Goal: Task Accomplishment & Management: Manage account settings

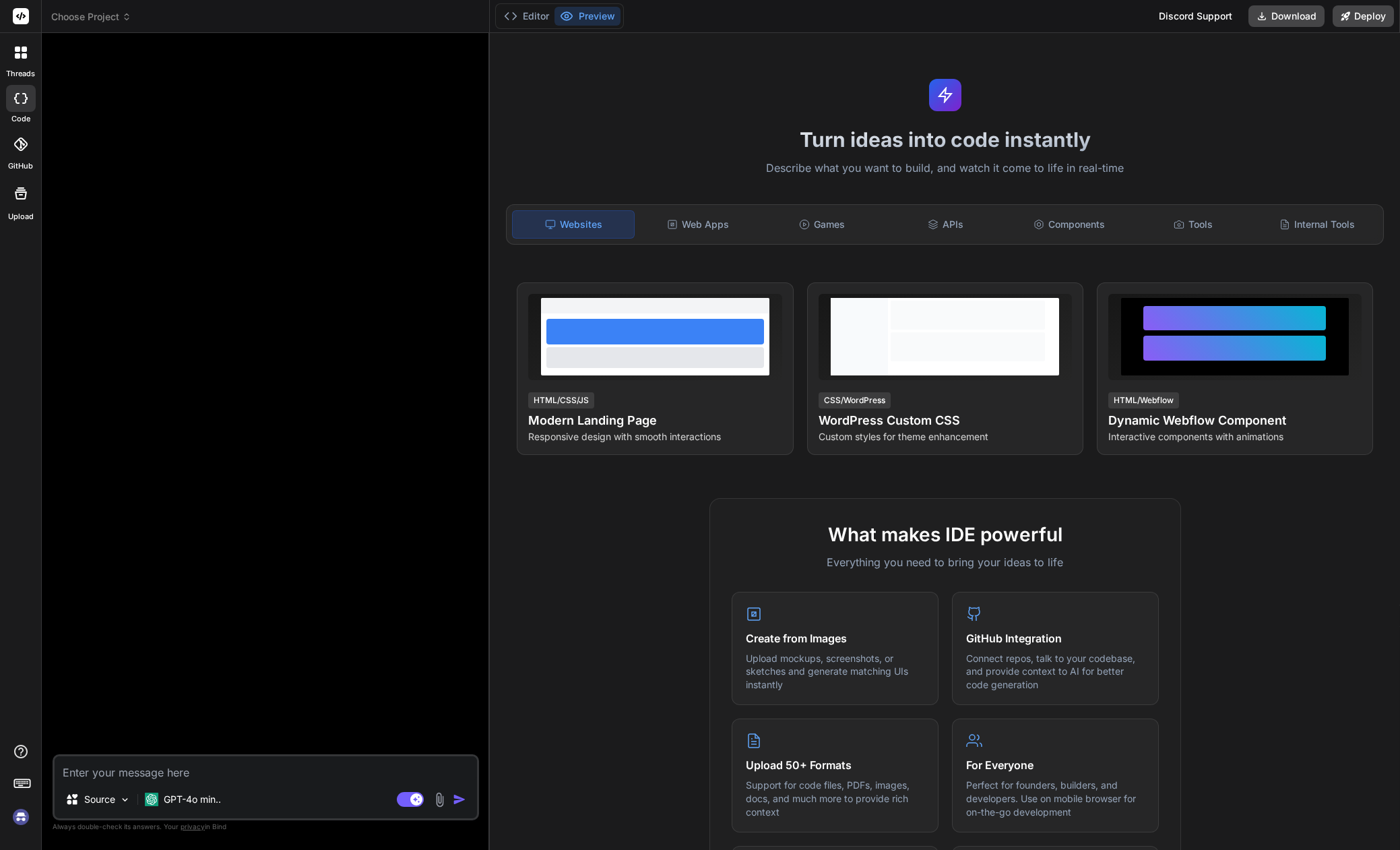
type textarea "x"
click at [19, 821] on img at bounding box center [21, 817] width 23 height 23
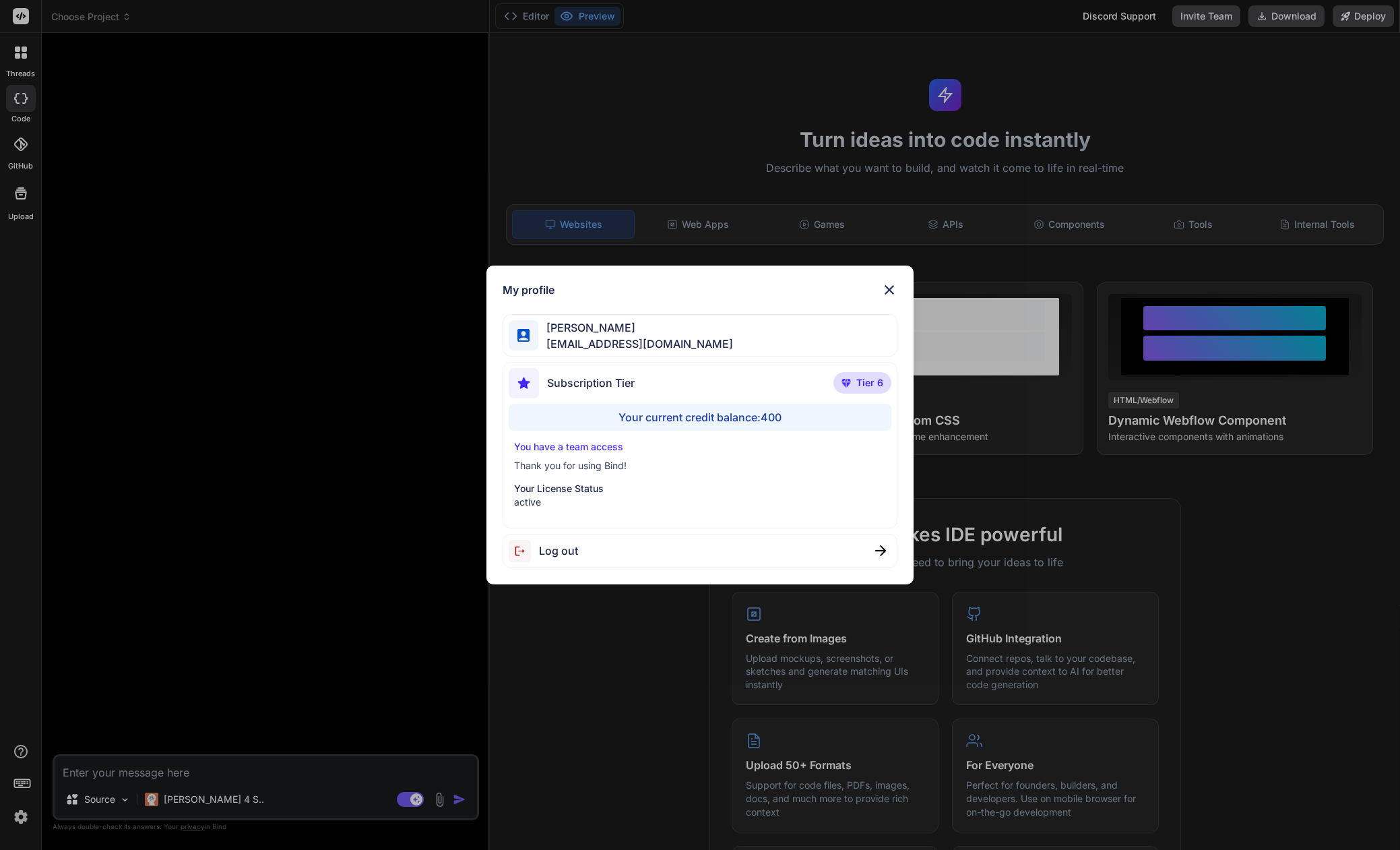
click at [227, 586] on div "My profile Tye Anderson fakewiseco@gmail.com Subscription Tier Tier 6 Your curr…" at bounding box center [700, 425] width 1400 height 850
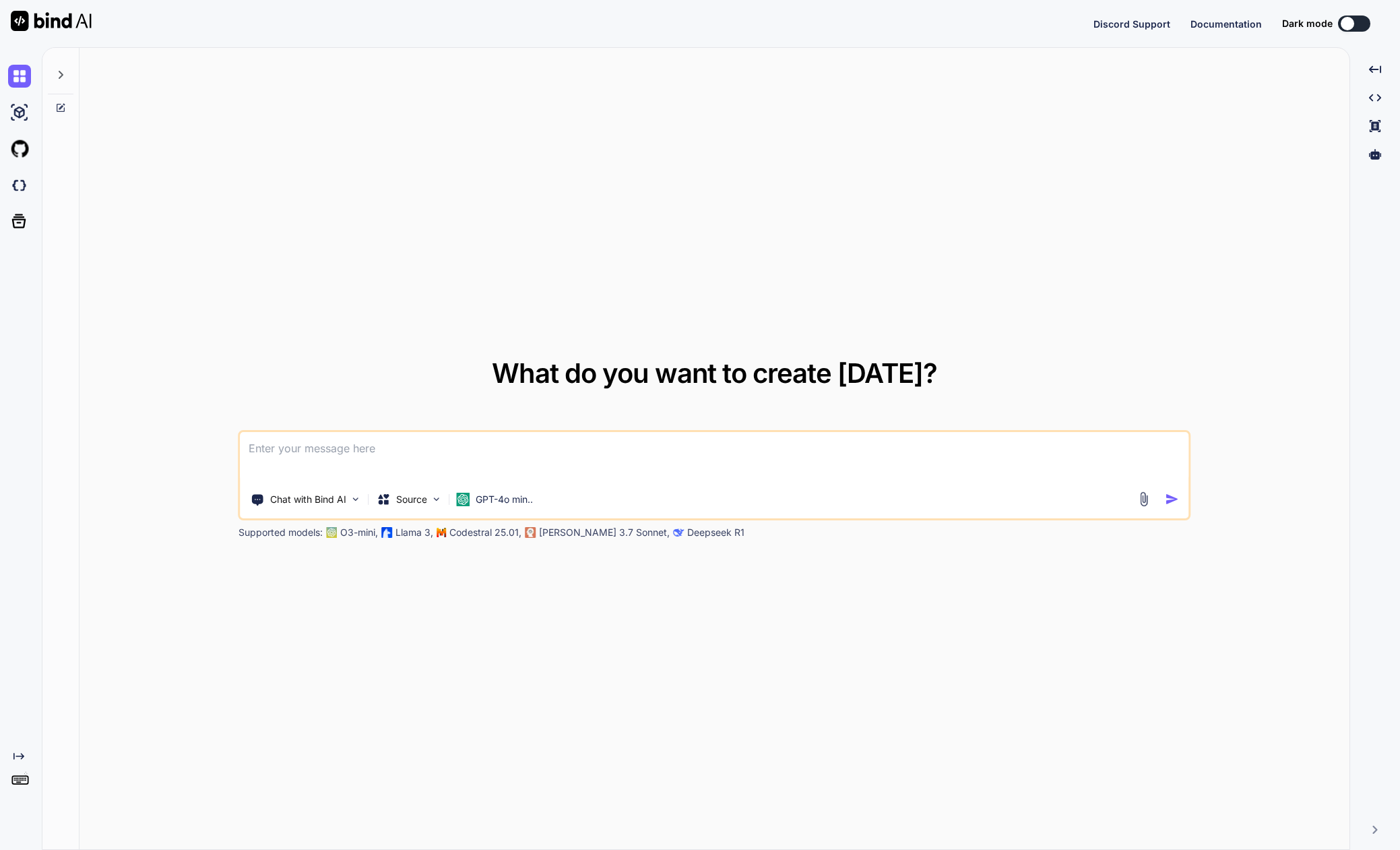
type textarea "x"
click at [19, 786] on img at bounding box center [19, 785] width 23 height 23
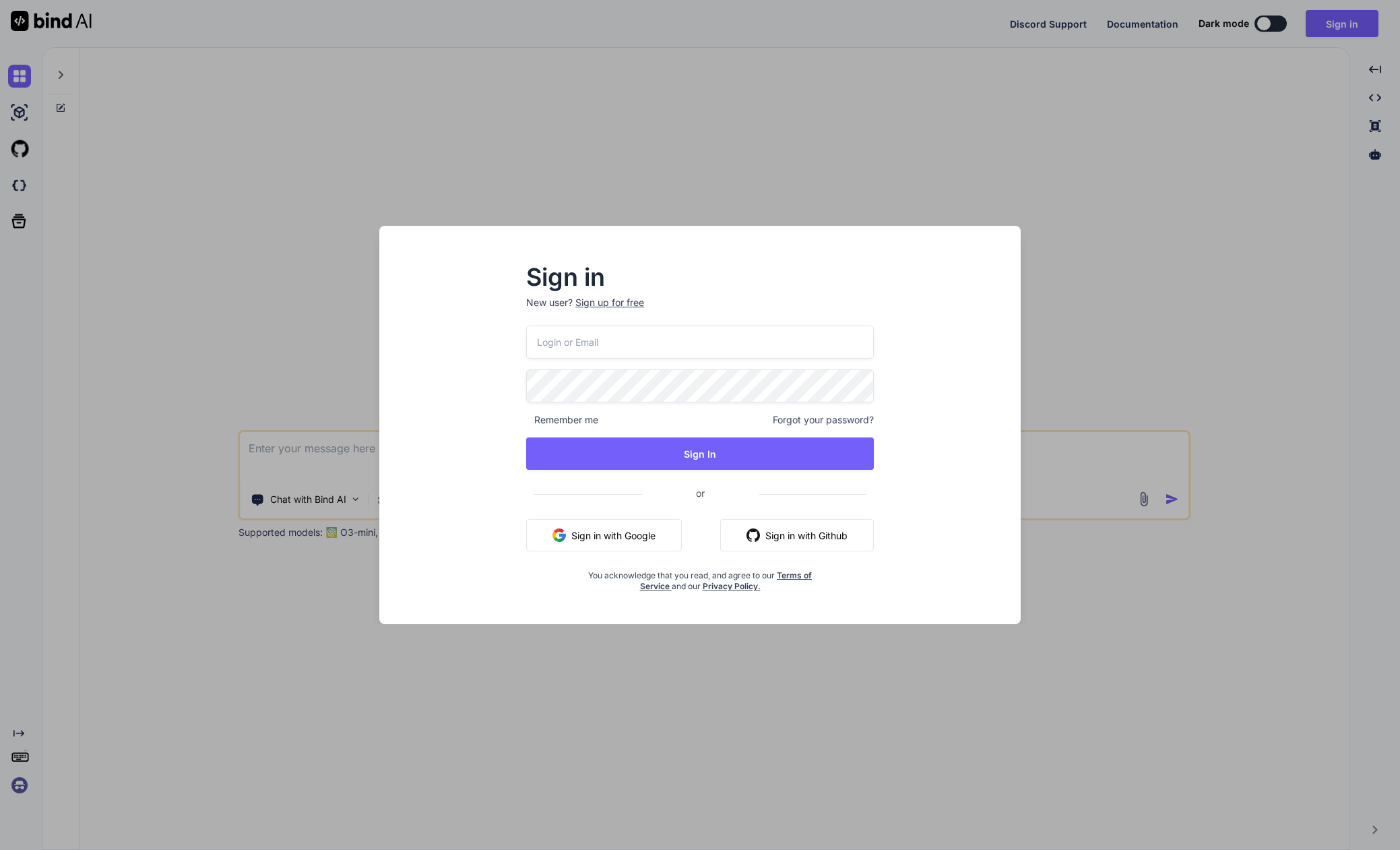
type input "[EMAIL_ADDRESS][DOMAIN_NAME]"
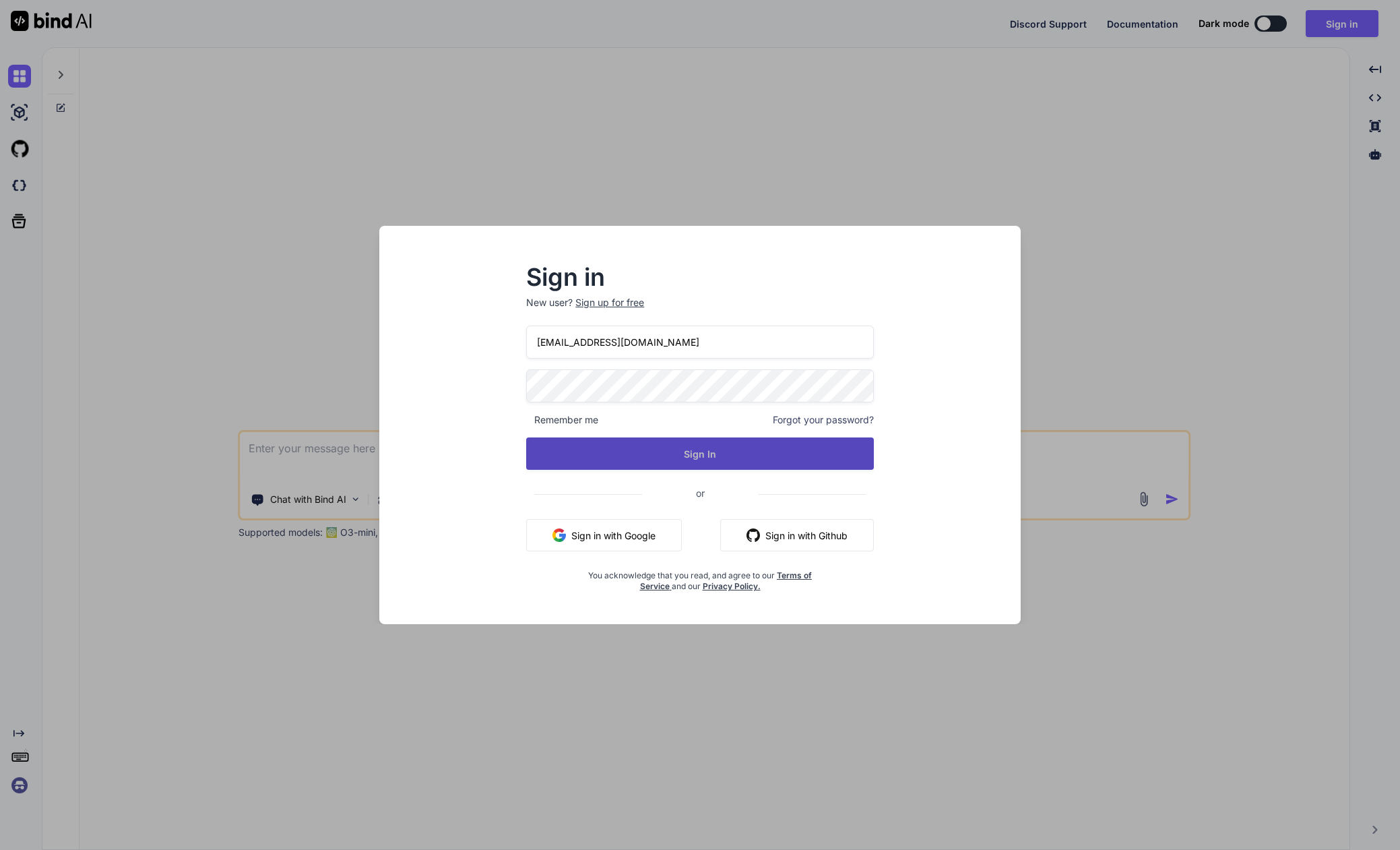
click at [679, 452] on button "Sign In" at bounding box center [700, 453] width 348 height 33
click at [712, 444] on button "Sign In" at bounding box center [700, 453] width 348 height 33
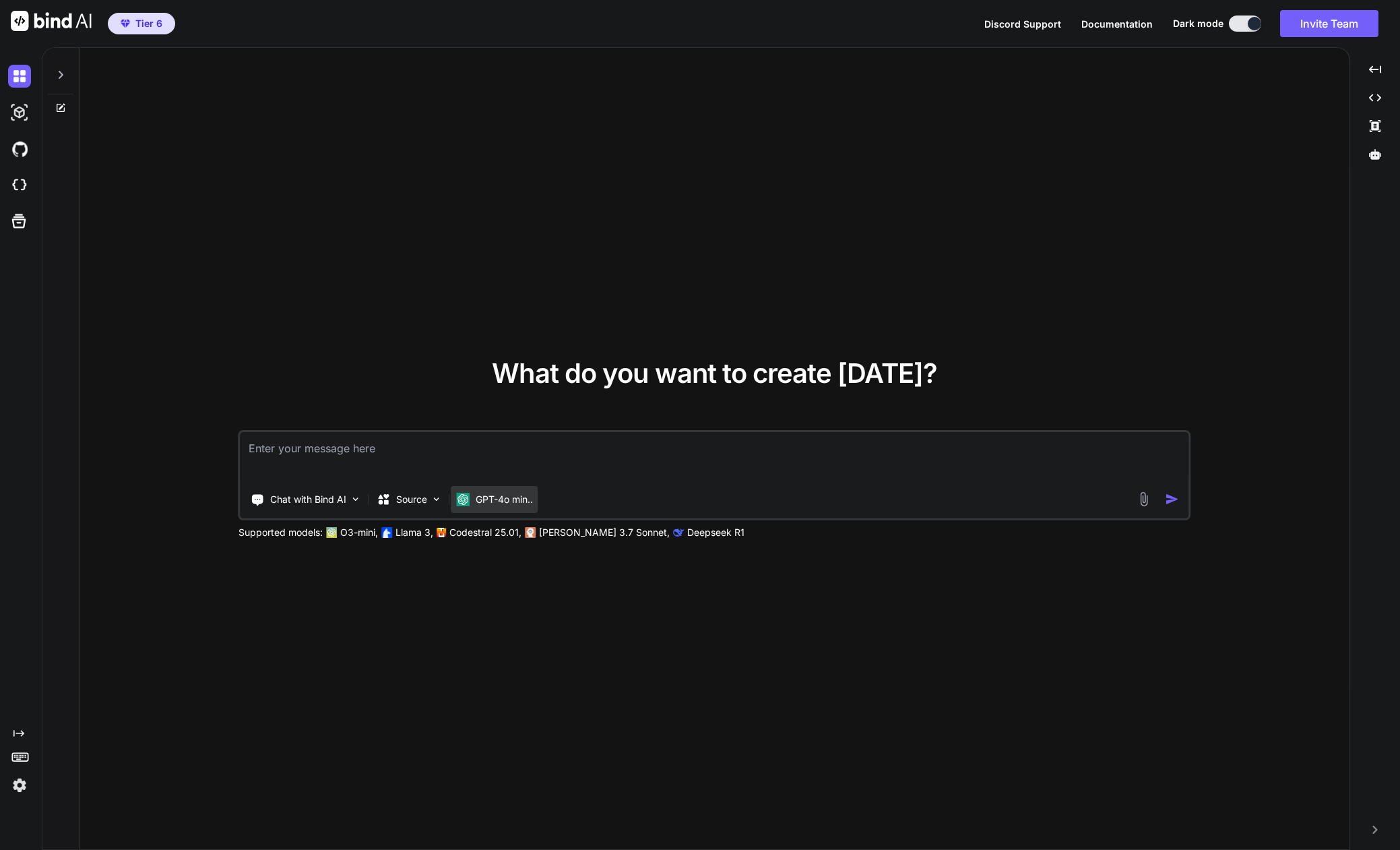
click at [497, 498] on p "GPT-4o min.." at bounding box center [504, 498] width 58 height 13
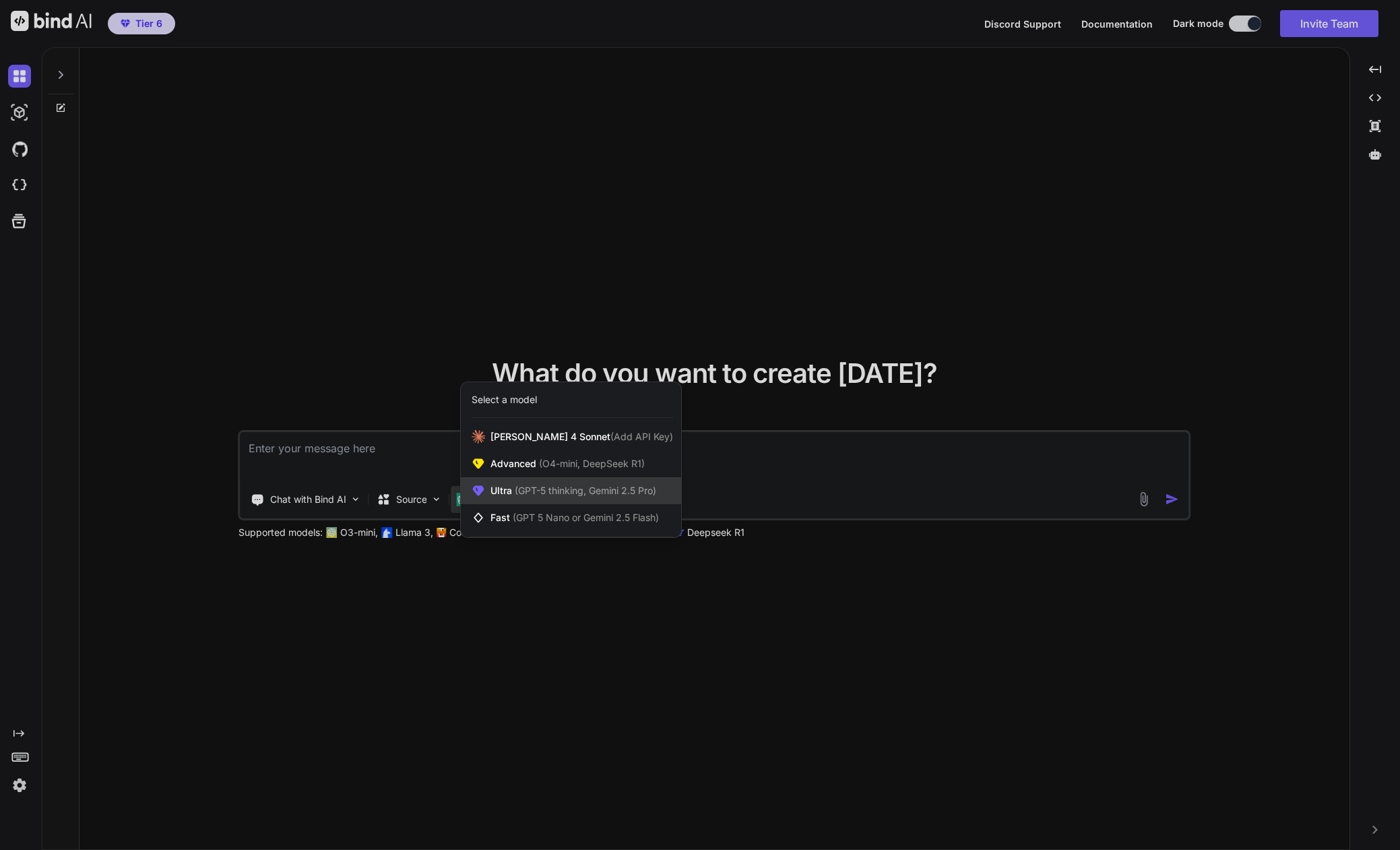
click at [509, 495] on span "Ultra (GPT-5 thinking, Gemini 2.5 Pro)" at bounding box center [573, 491] width 165 height 13
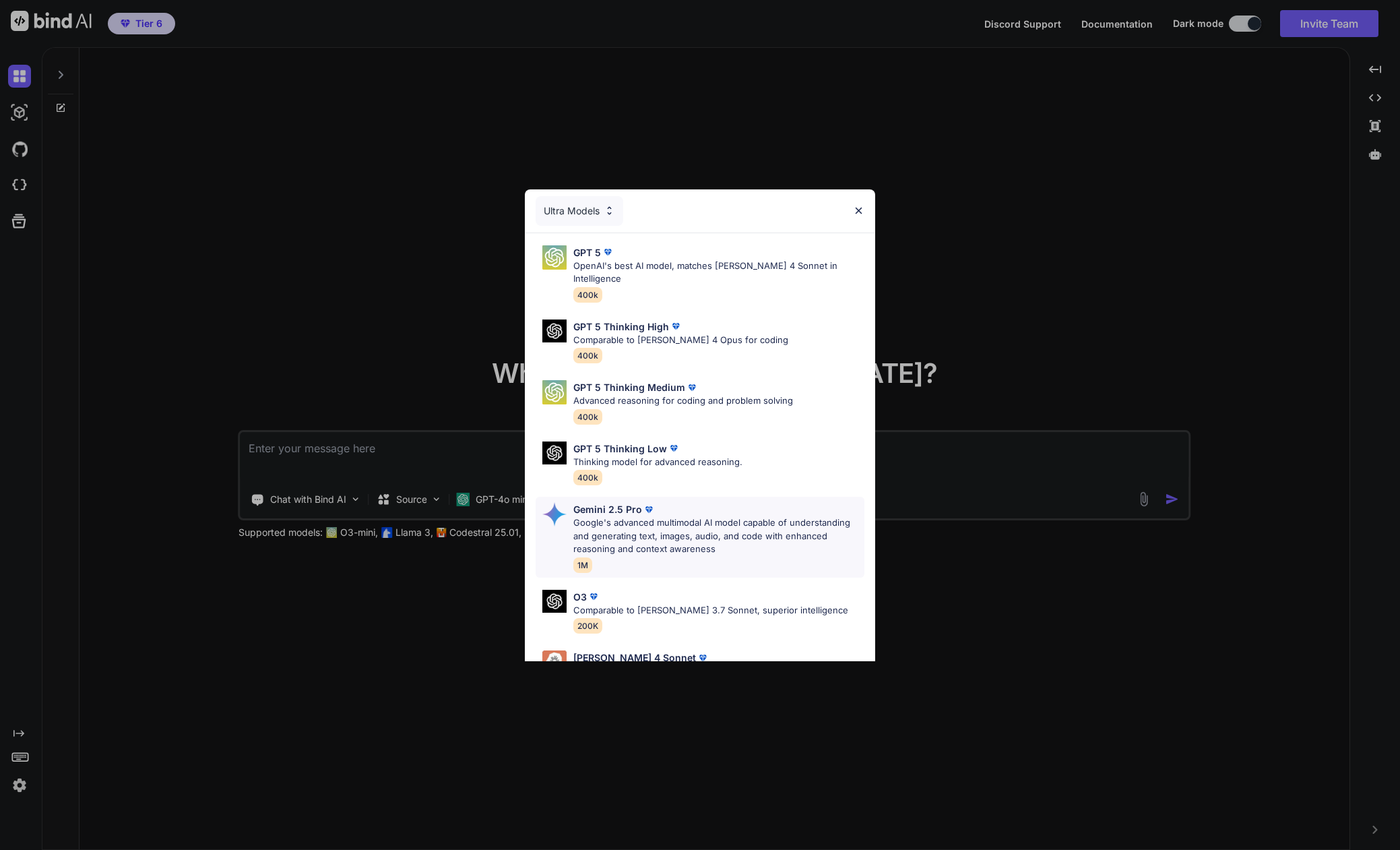
click at [603, 516] on p "Google's advanced multimodal AI model capable of understanding and generating t…" at bounding box center [719, 536] width 291 height 40
type textarea "x"
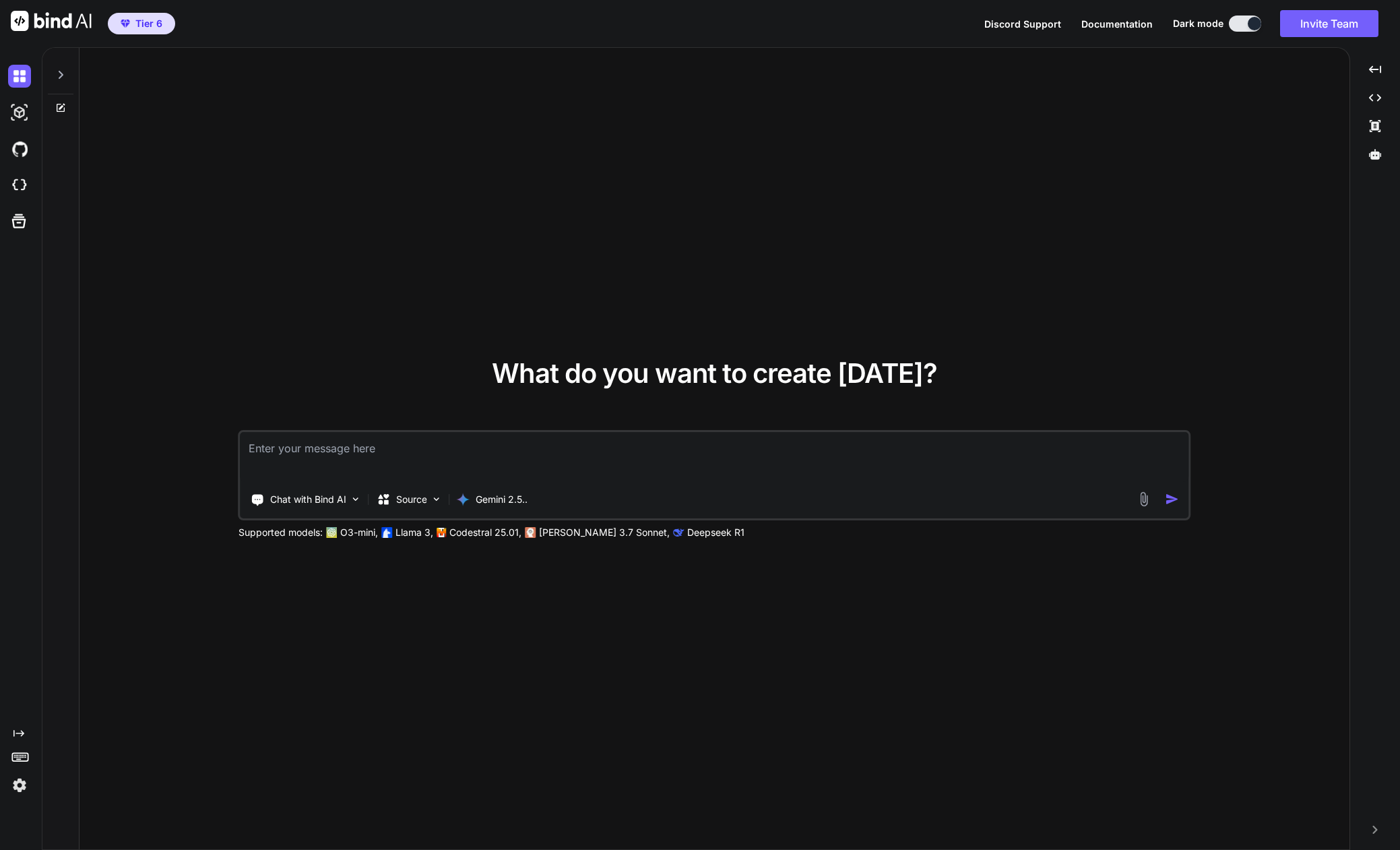
click at [379, 460] on textarea at bounding box center [715, 457] width 949 height 50
type textarea "i"
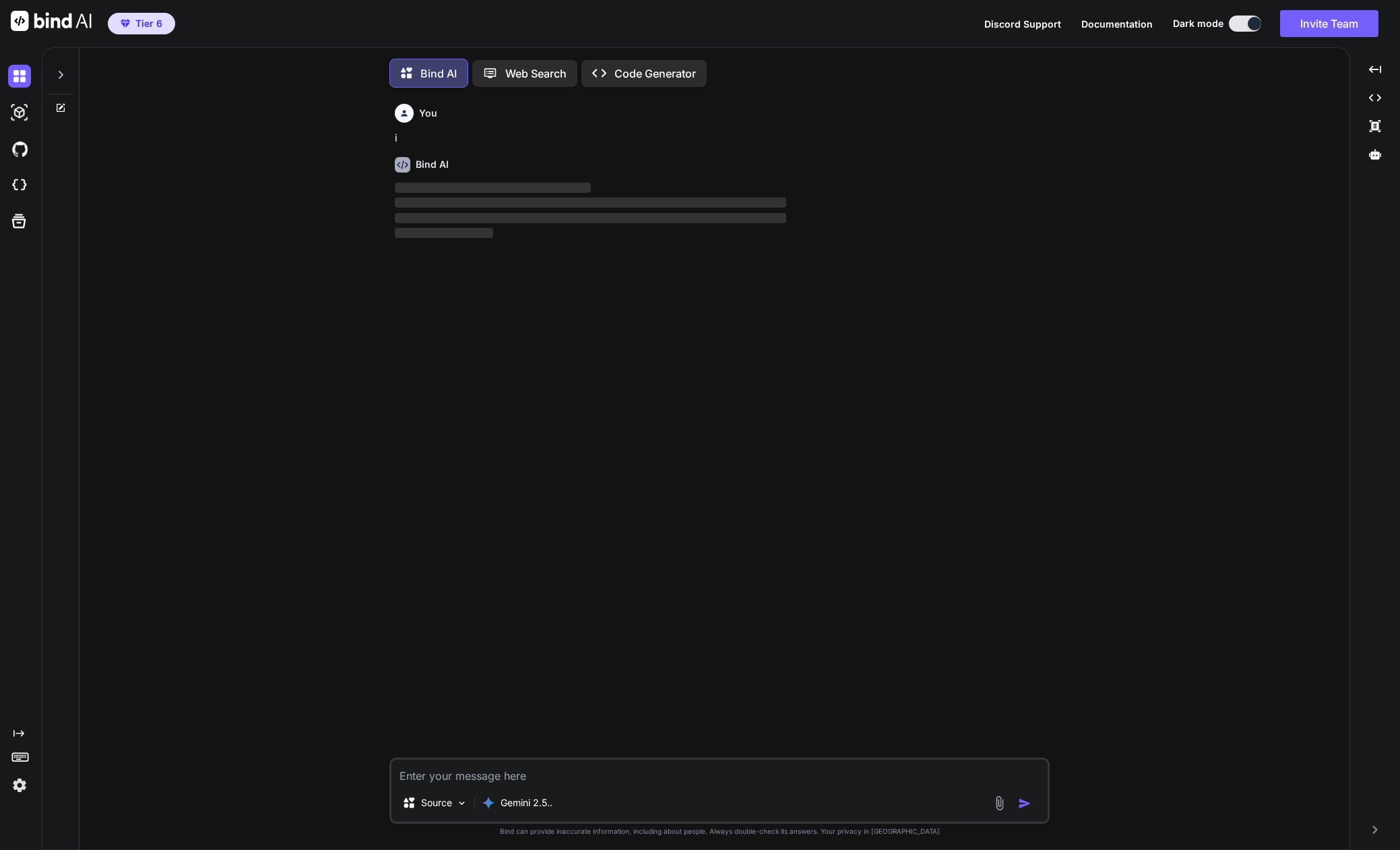
scroll to position [7, 0]
type textarea "x"
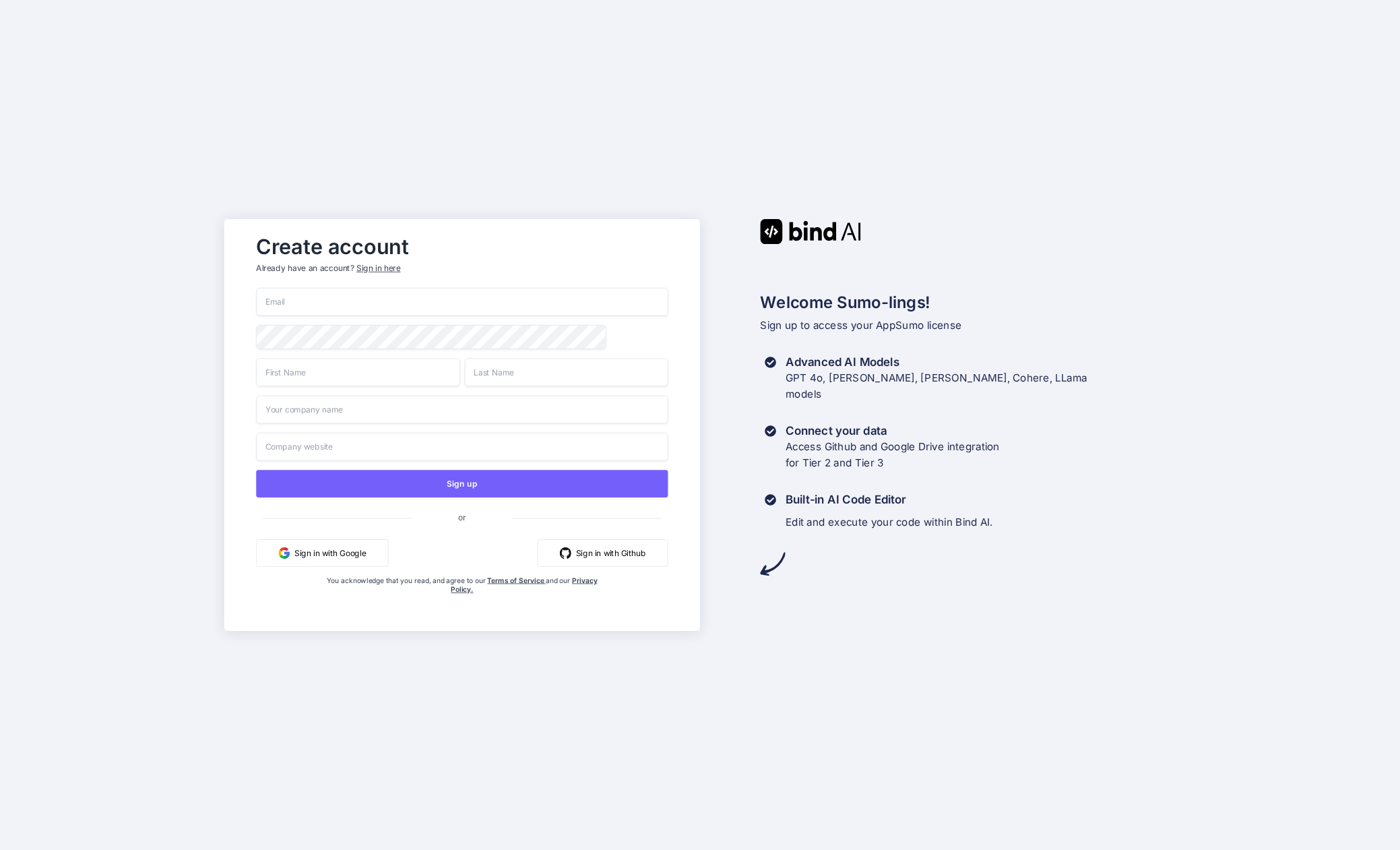
click at [384, 267] on div "Sign in here" at bounding box center [378, 268] width 43 height 12
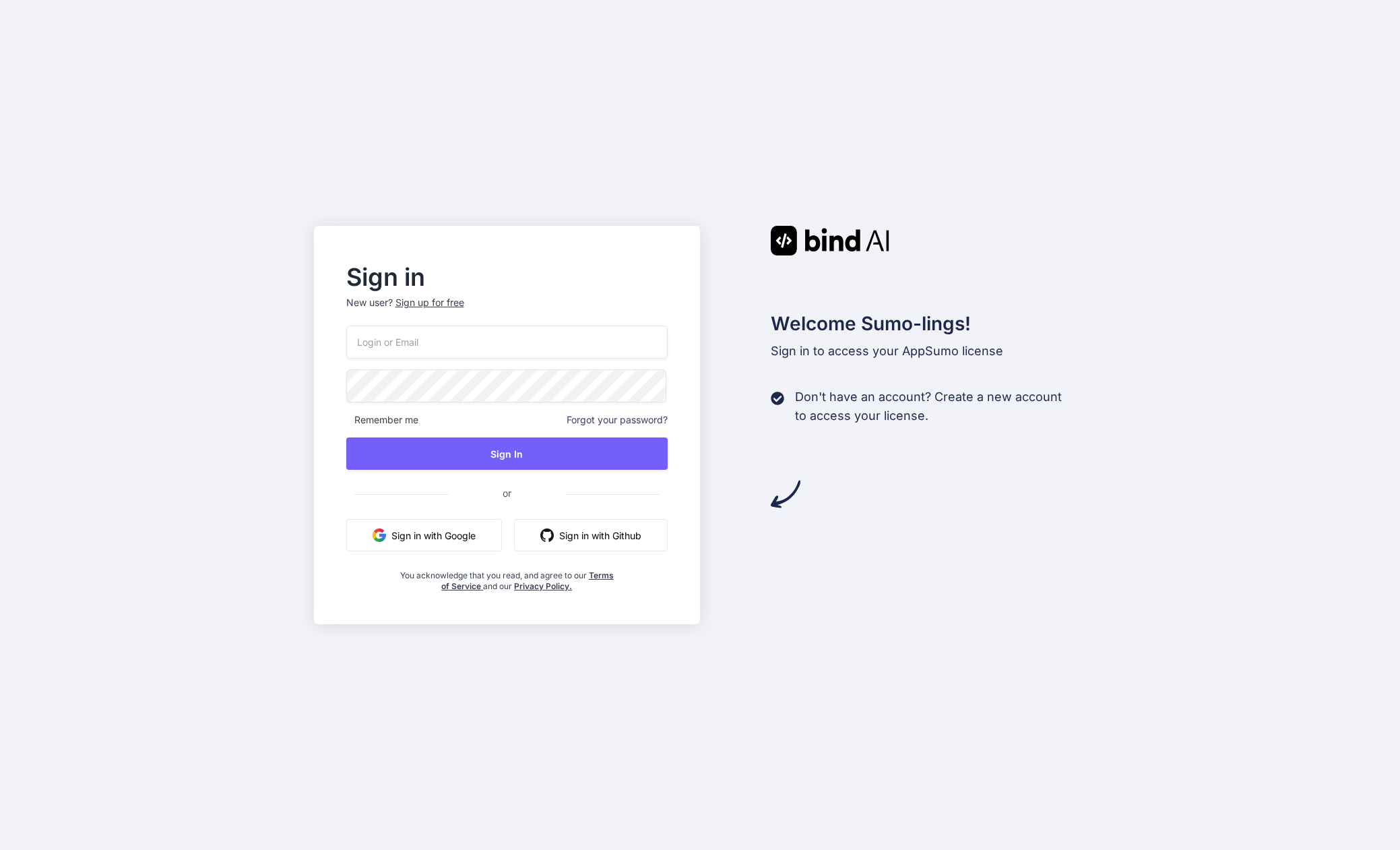
type input "[EMAIL_ADDRESS][DOMAIN_NAME]"
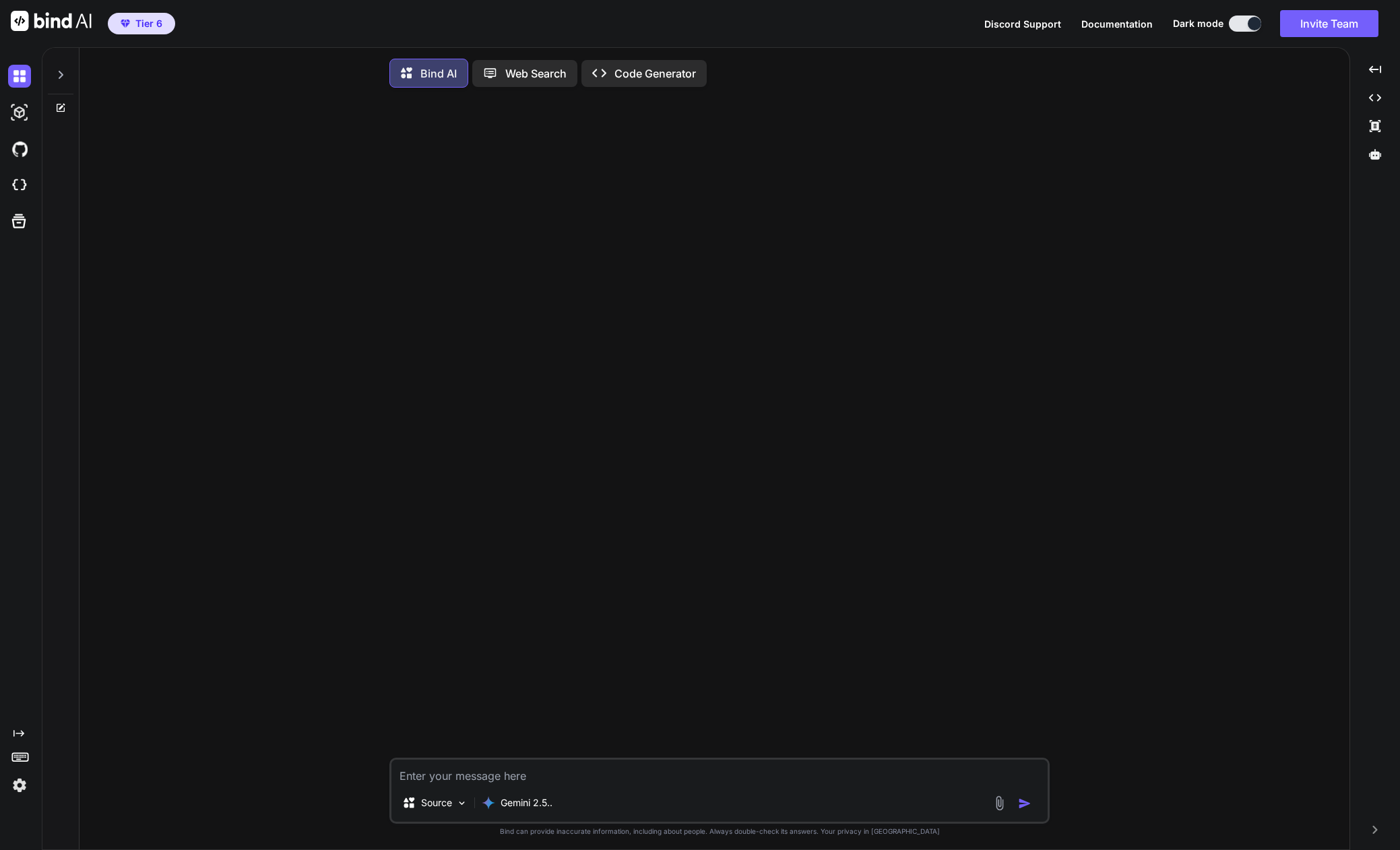
click at [27, 784] on img at bounding box center [19, 785] width 23 height 23
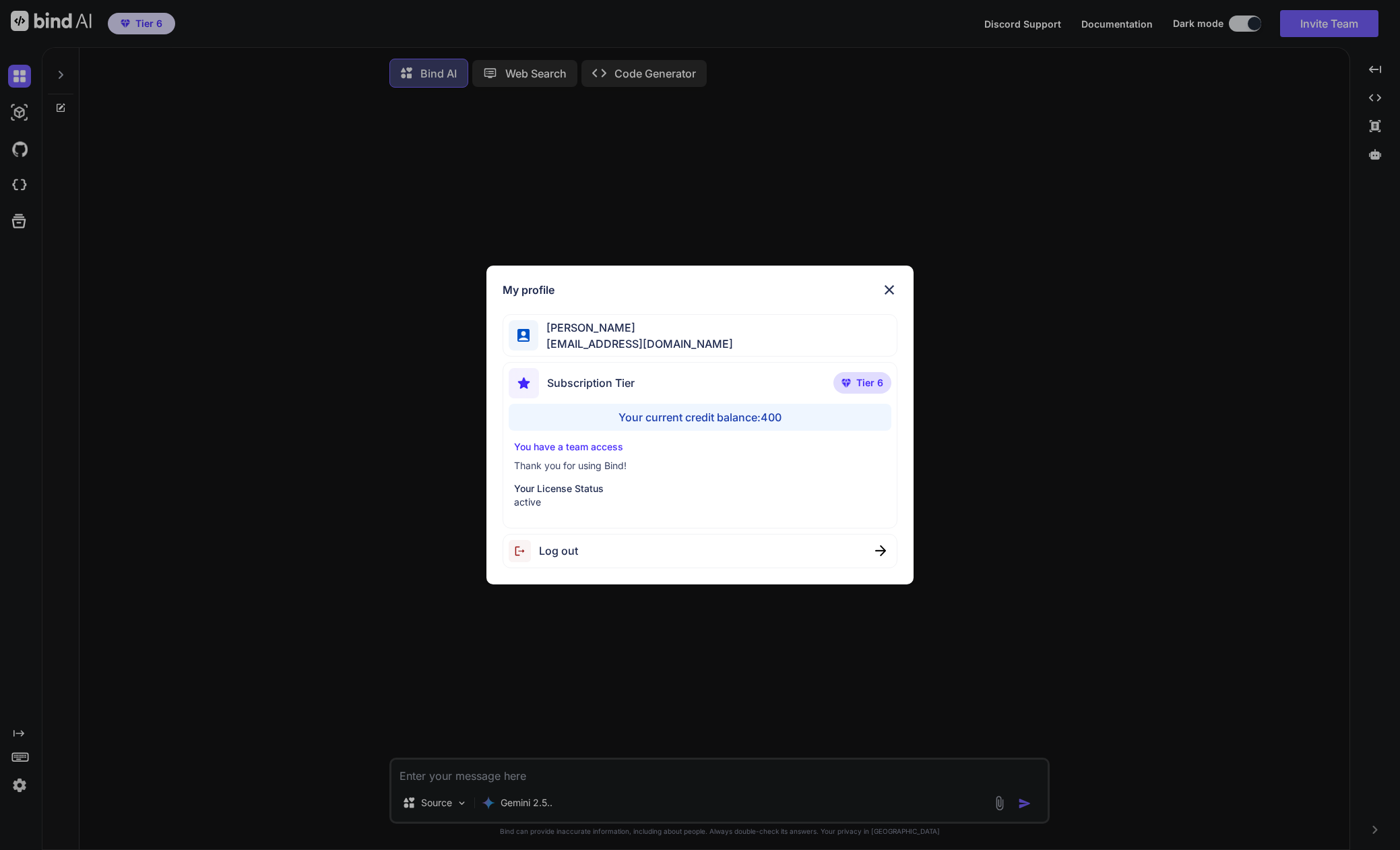
click at [523, 800] on div "My profile [PERSON_NAME] [EMAIL_ADDRESS][DOMAIN_NAME] Subscription Tier Tier 6 …" at bounding box center [700, 425] width 1400 height 850
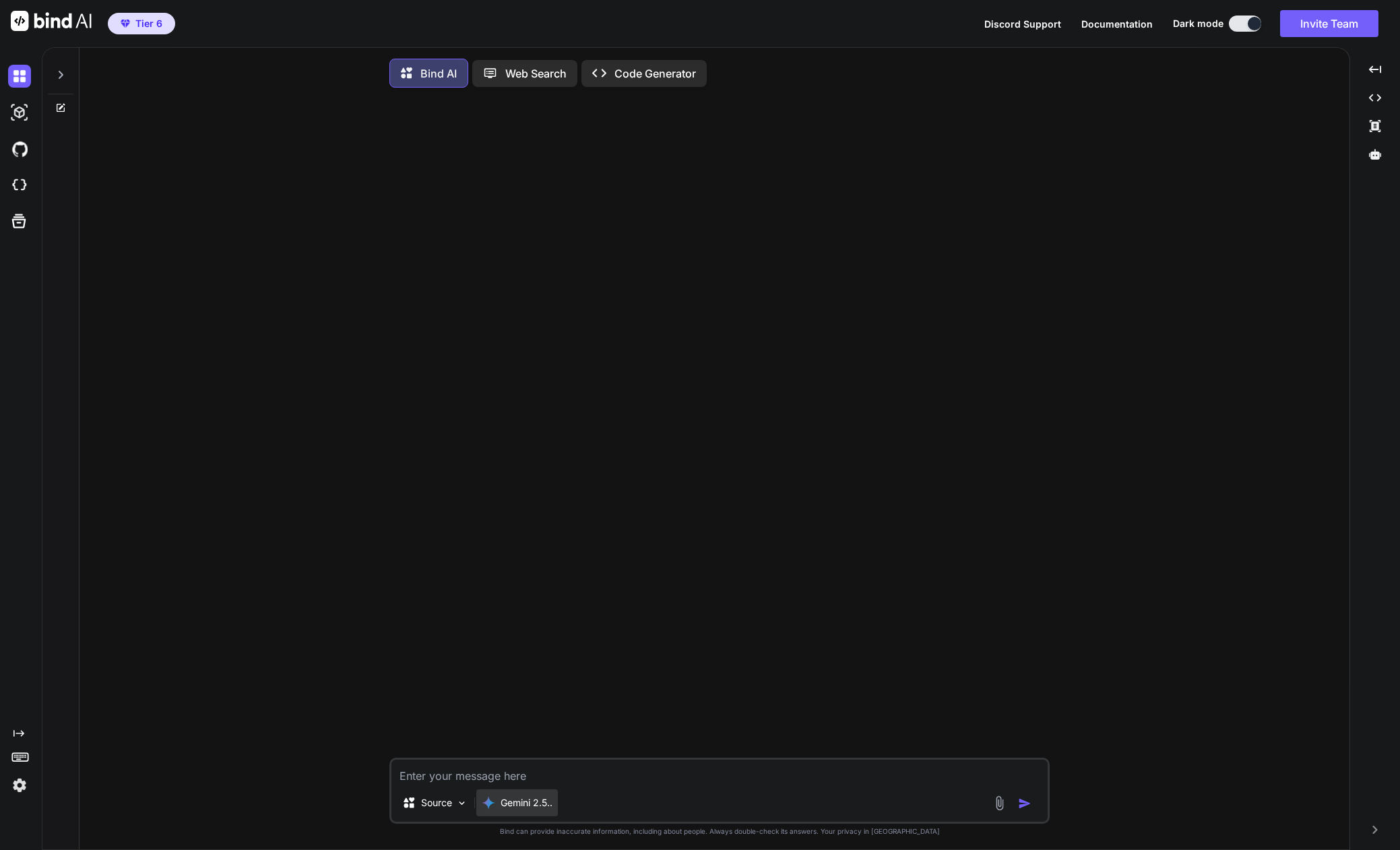
click at [523, 806] on p "Gemini 2.5.." at bounding box center [527, 802] width 52 height 13
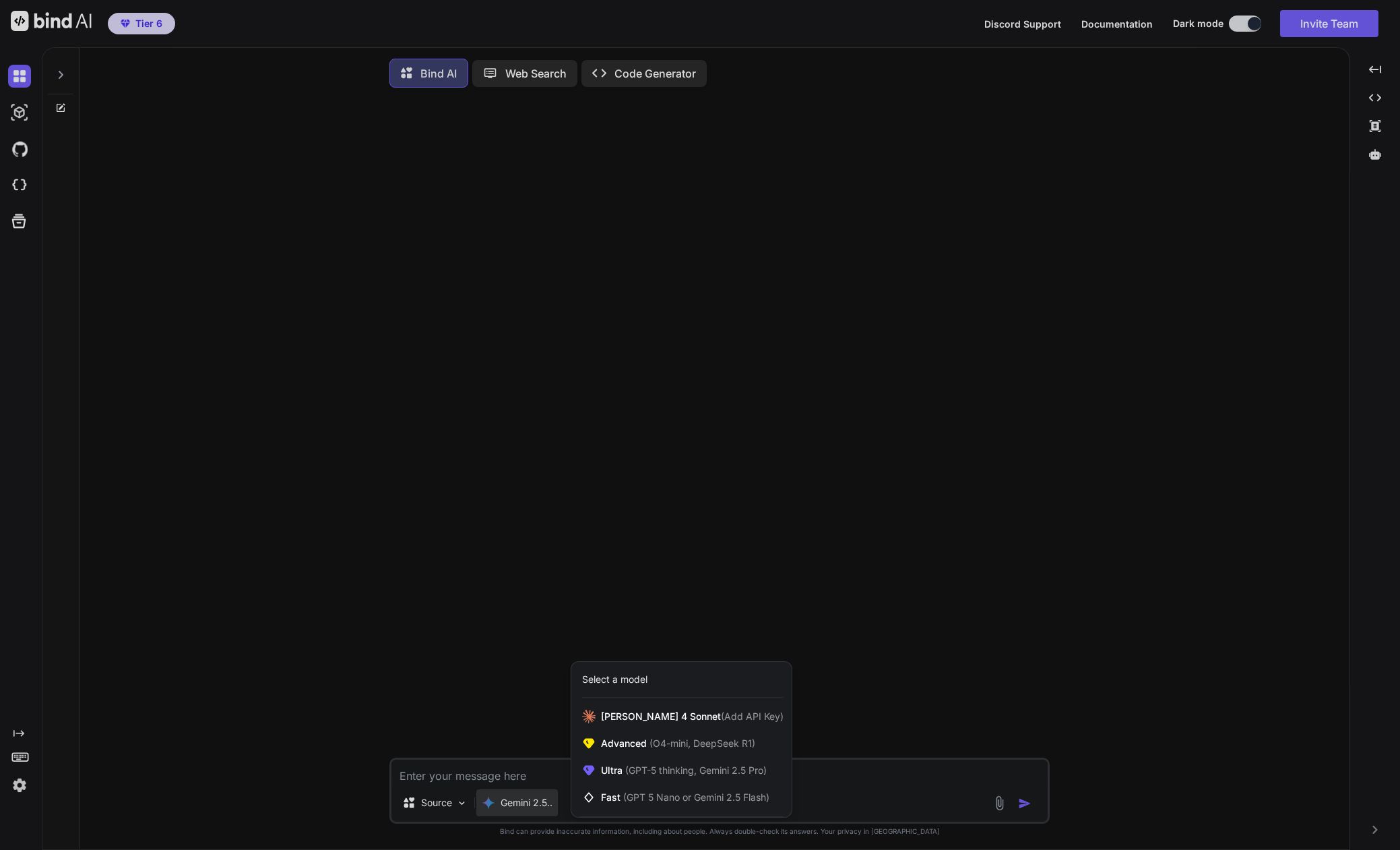
click at [481, 631] on div at bounding box center [700, 425] width 1400 height 850
type textarea "x"
